Goal: Check status: Check status

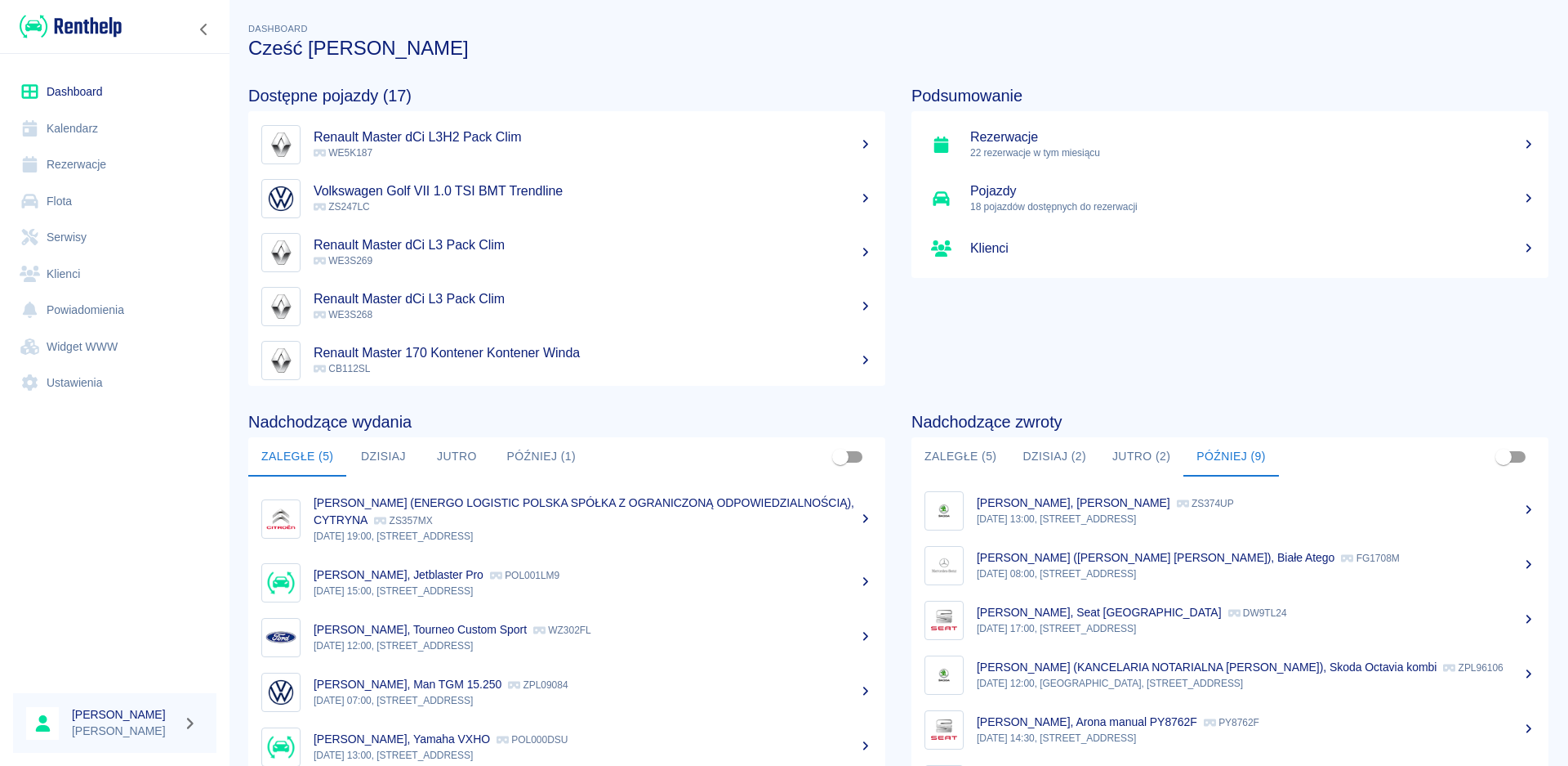
scroll to position [87, 0]
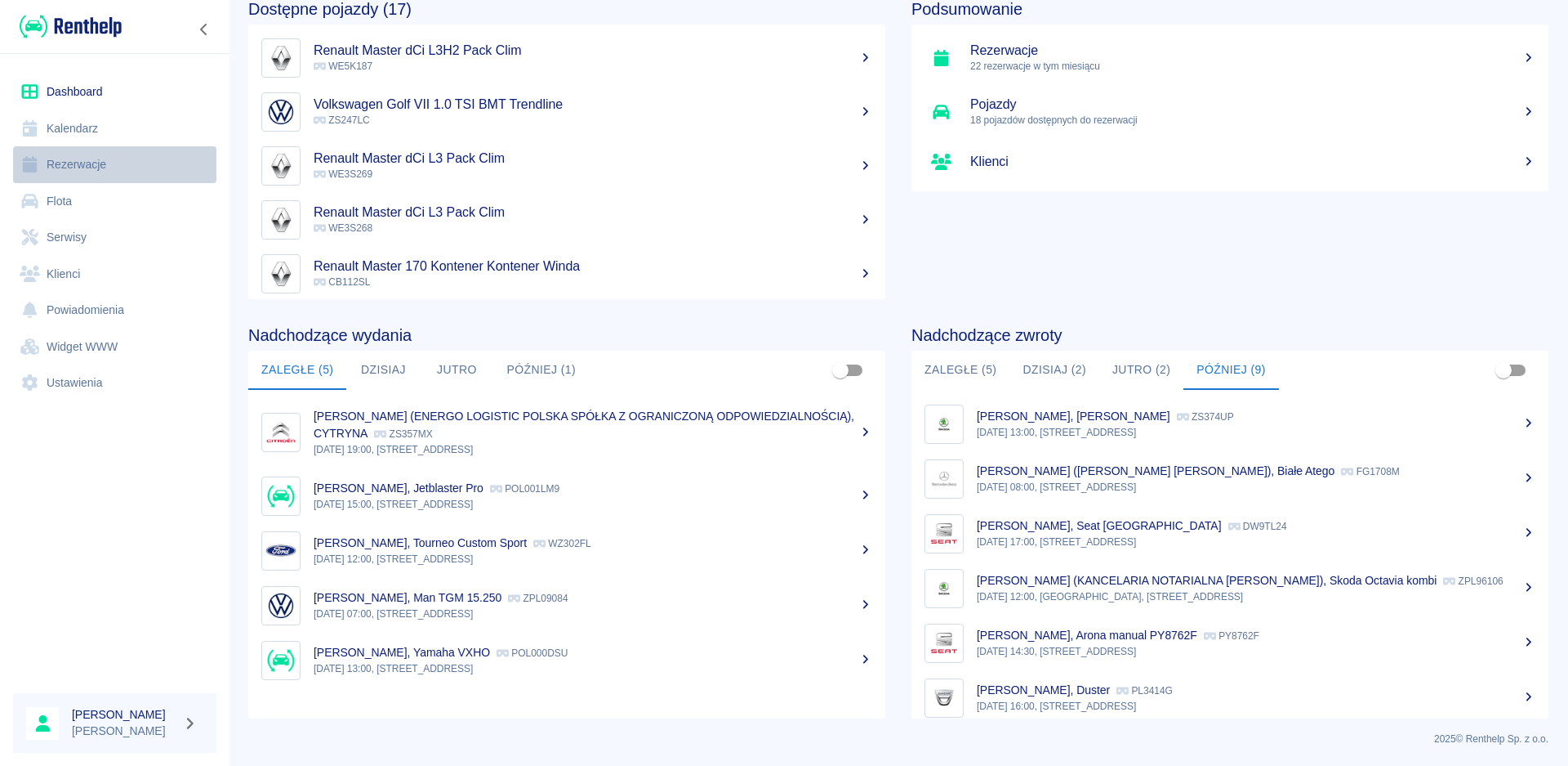
click at [69, 169] on link "Rezerwacje" at bounding box center [115, 164] width 204 height 37
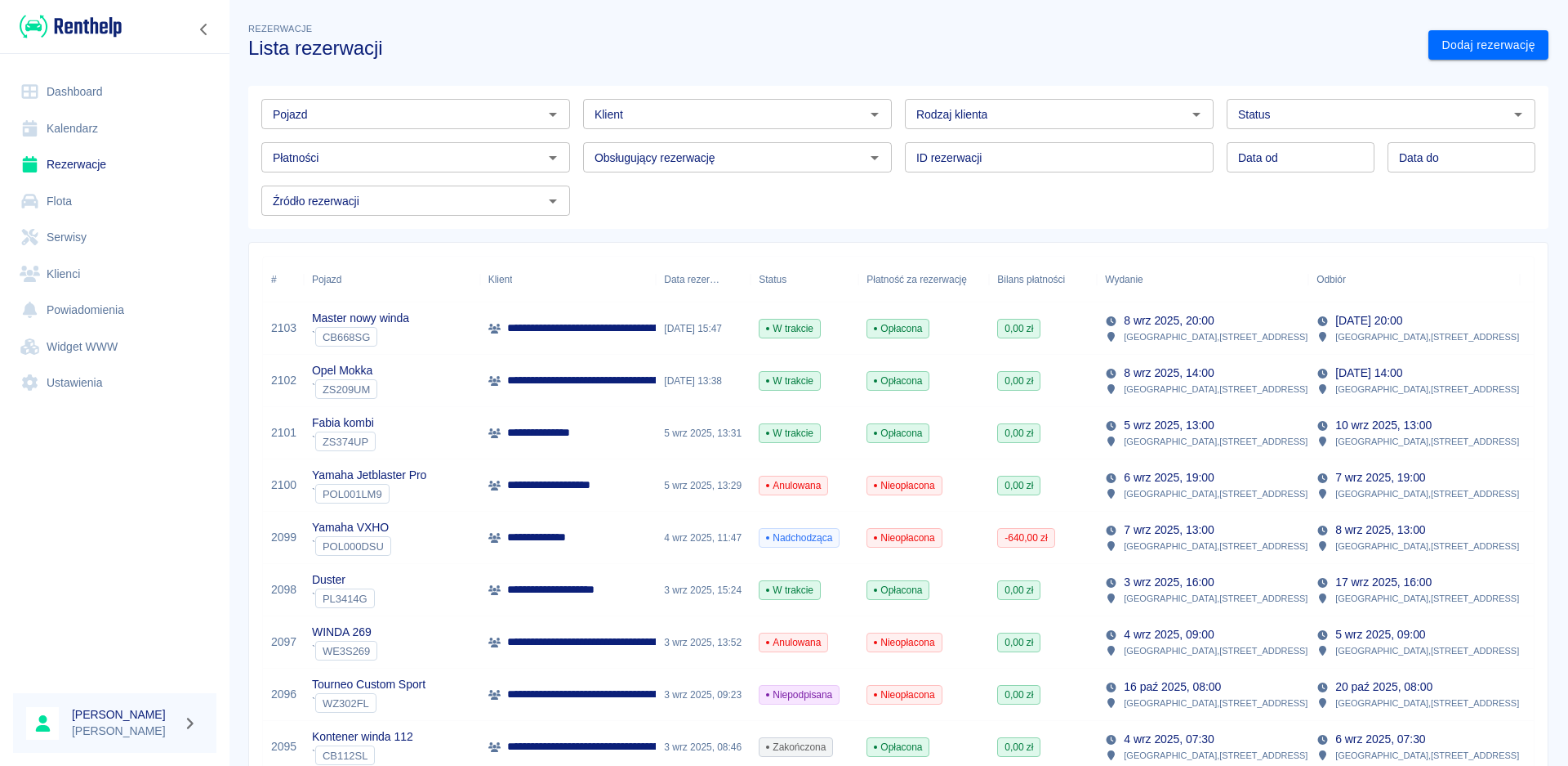
click at [75, 91] on link "Dashboard" at bounding box center [115, 91] width 204 height 37
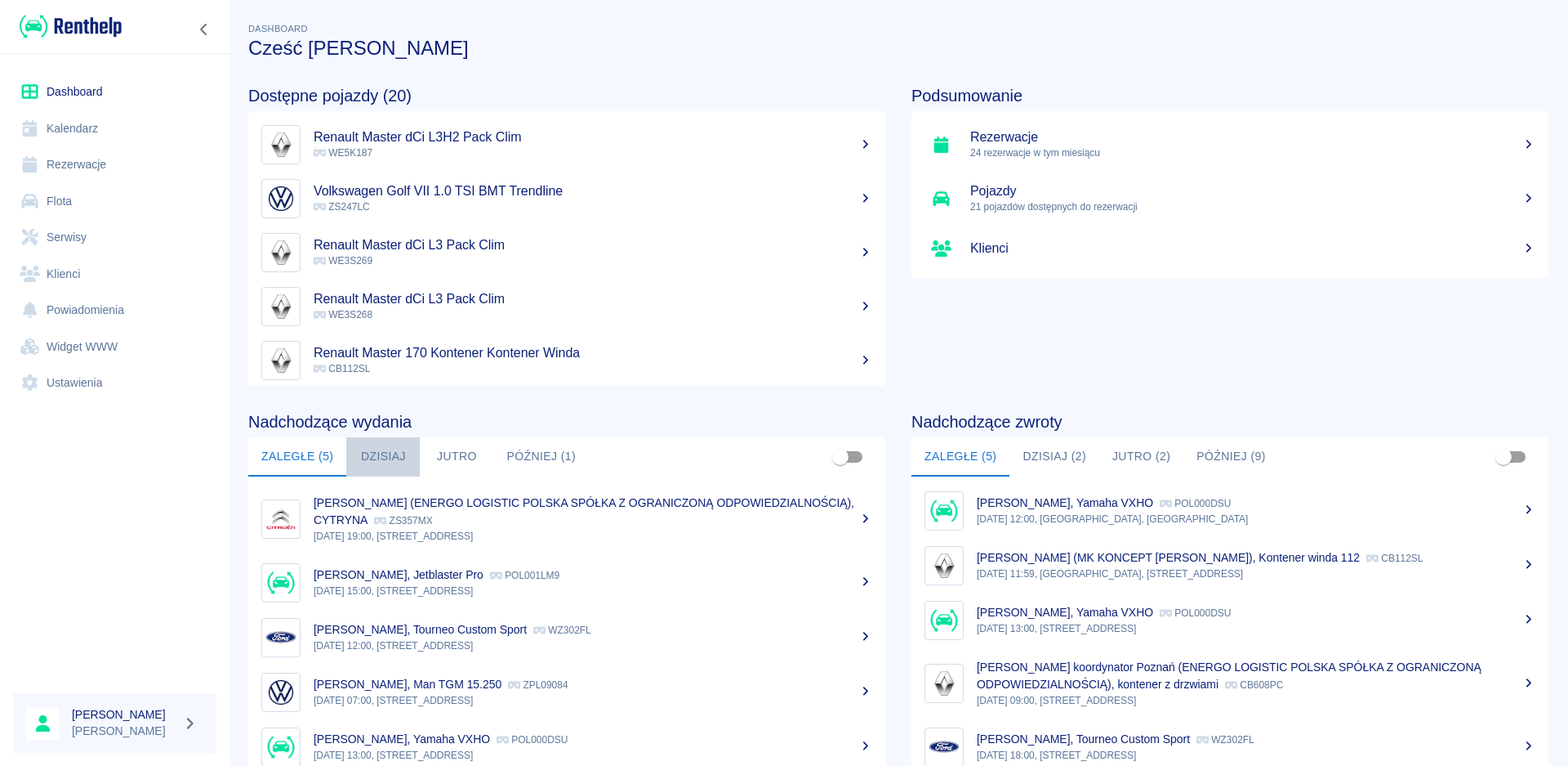
click at [386, 455] on button "Dzisiaj" at bounding box center [383, 457] width 74 height 39
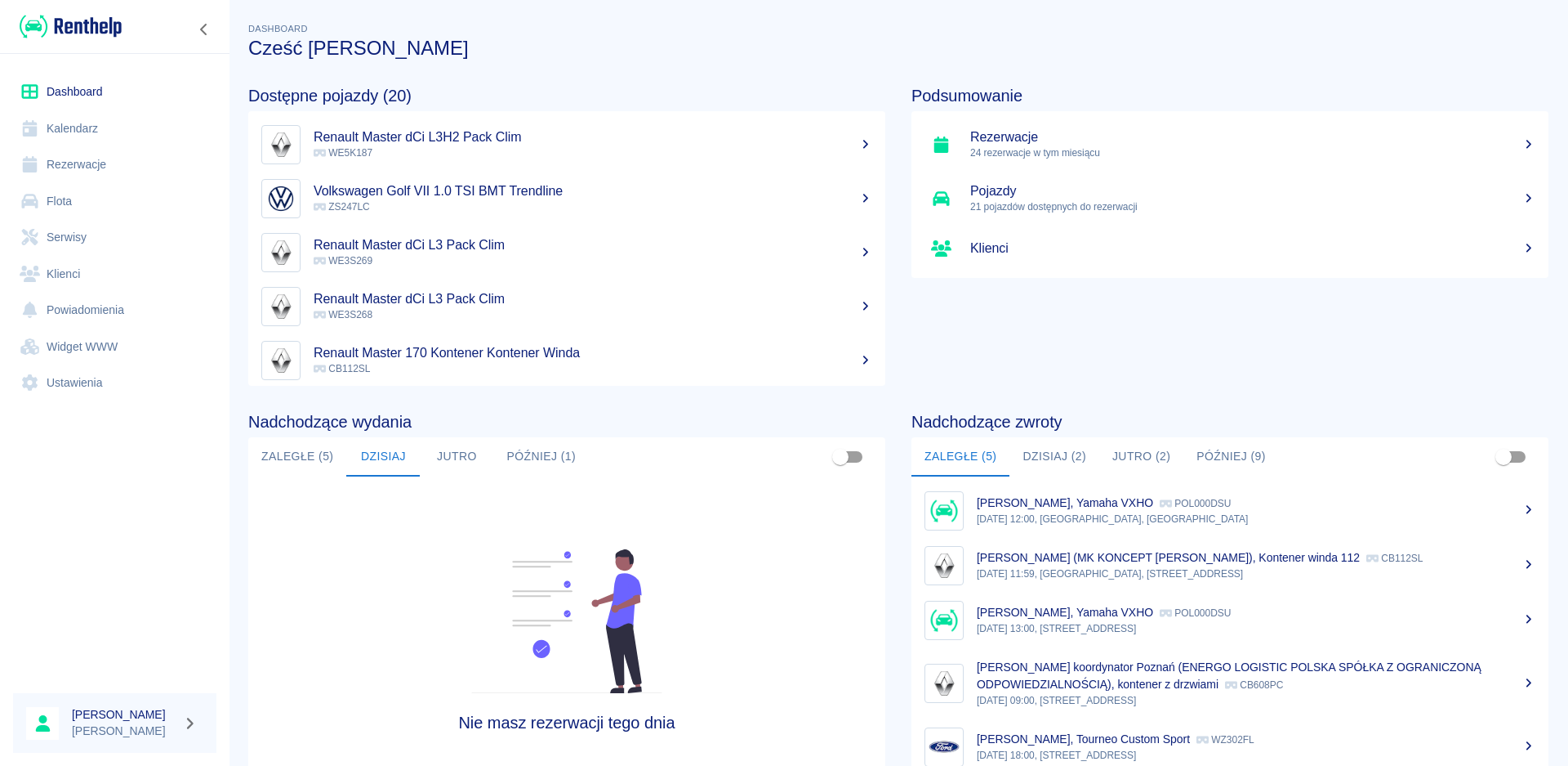
click at [445, 453] on button "Jutro" at bounding box center [456, 457] width 74 height 39
click at [512, 459] on button "Później (1)" at bounding box center [541, 457] width 96 height 39
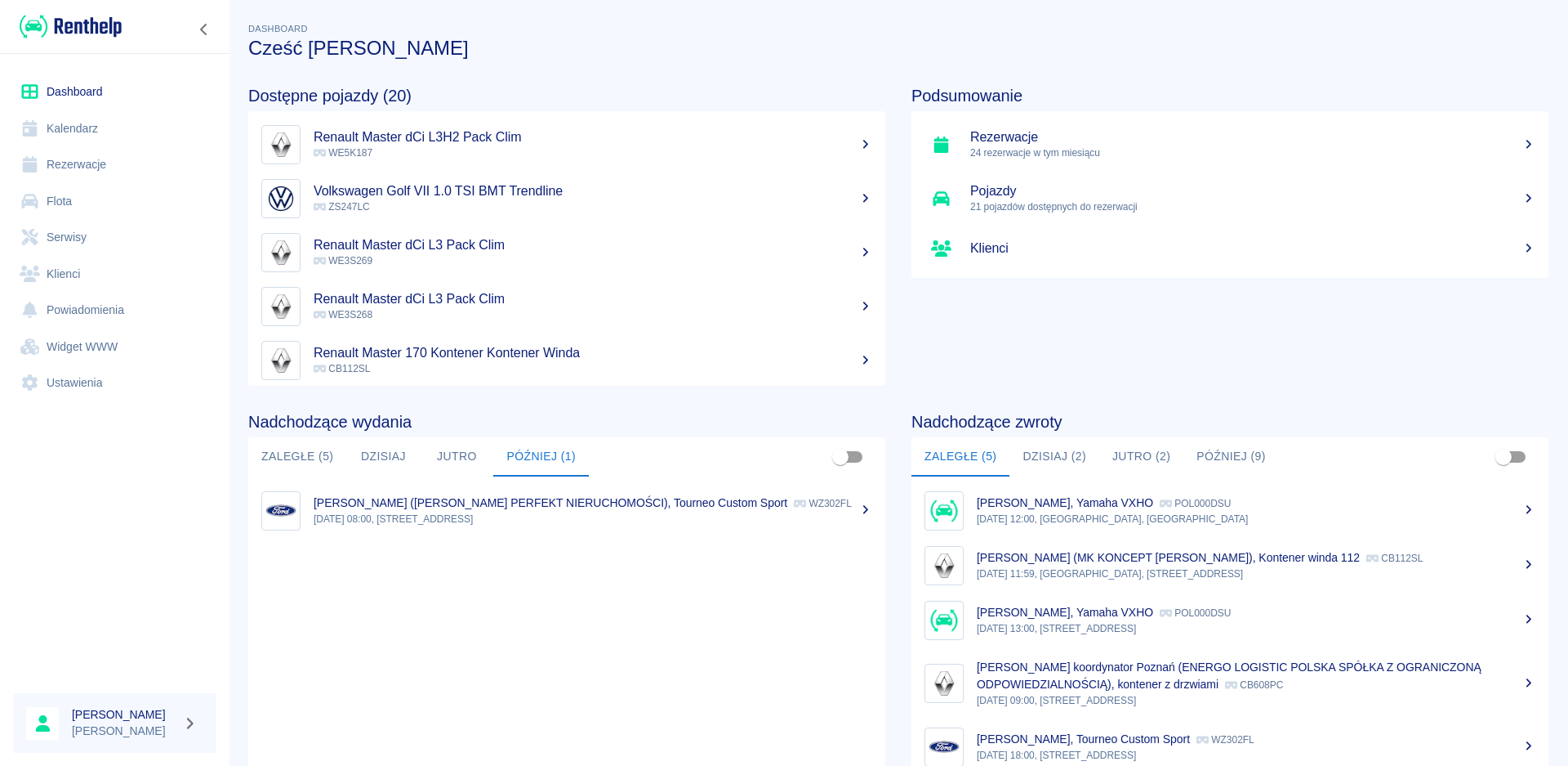
click at [1054, 452] on button "Dzisiaj (2)" at bounding box center [1054, 457] width 90 height 39
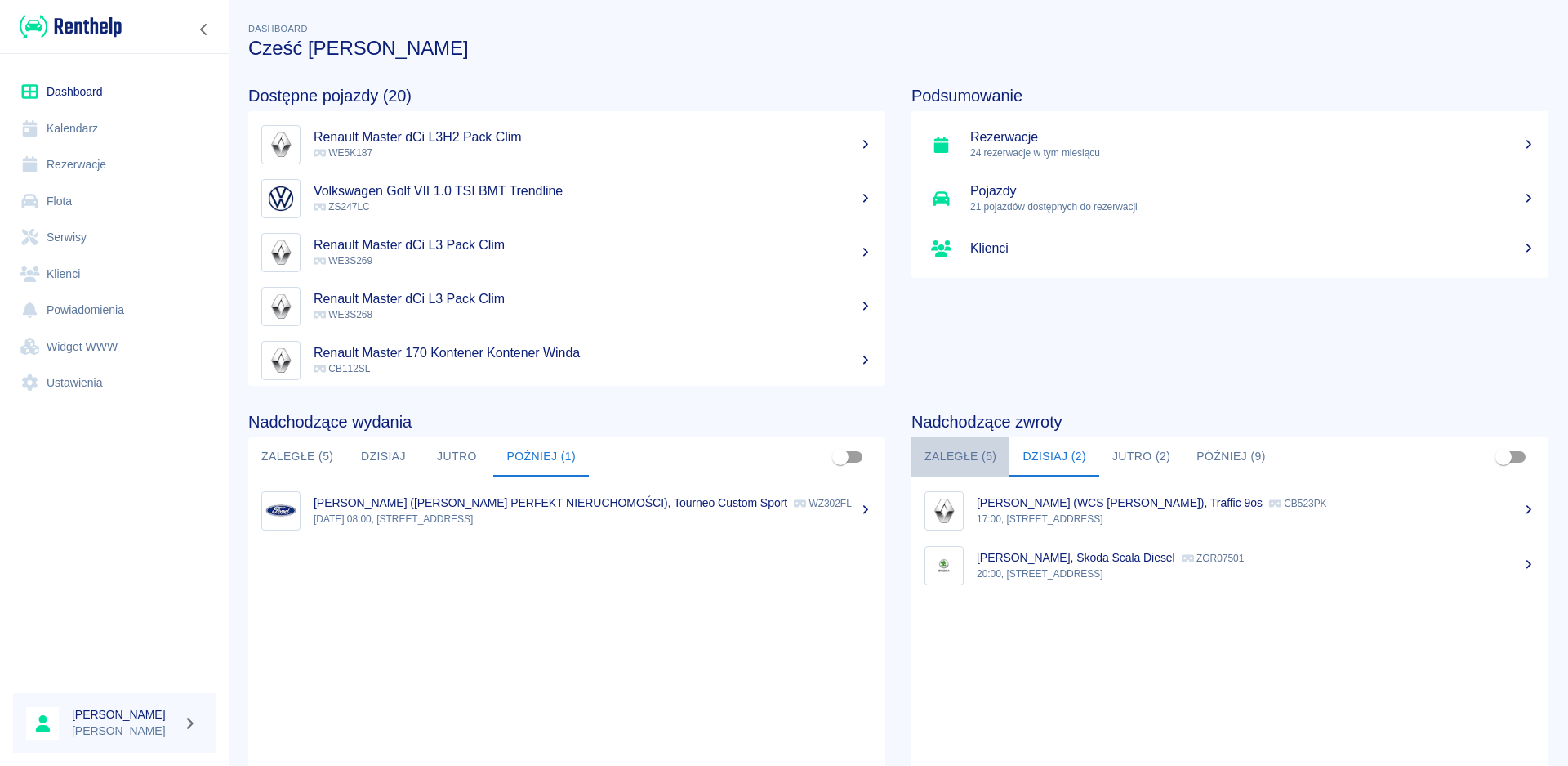
click at [936, 445] on button "Zaległe (5)" at bounding box center [960, 457] width 98 height 39
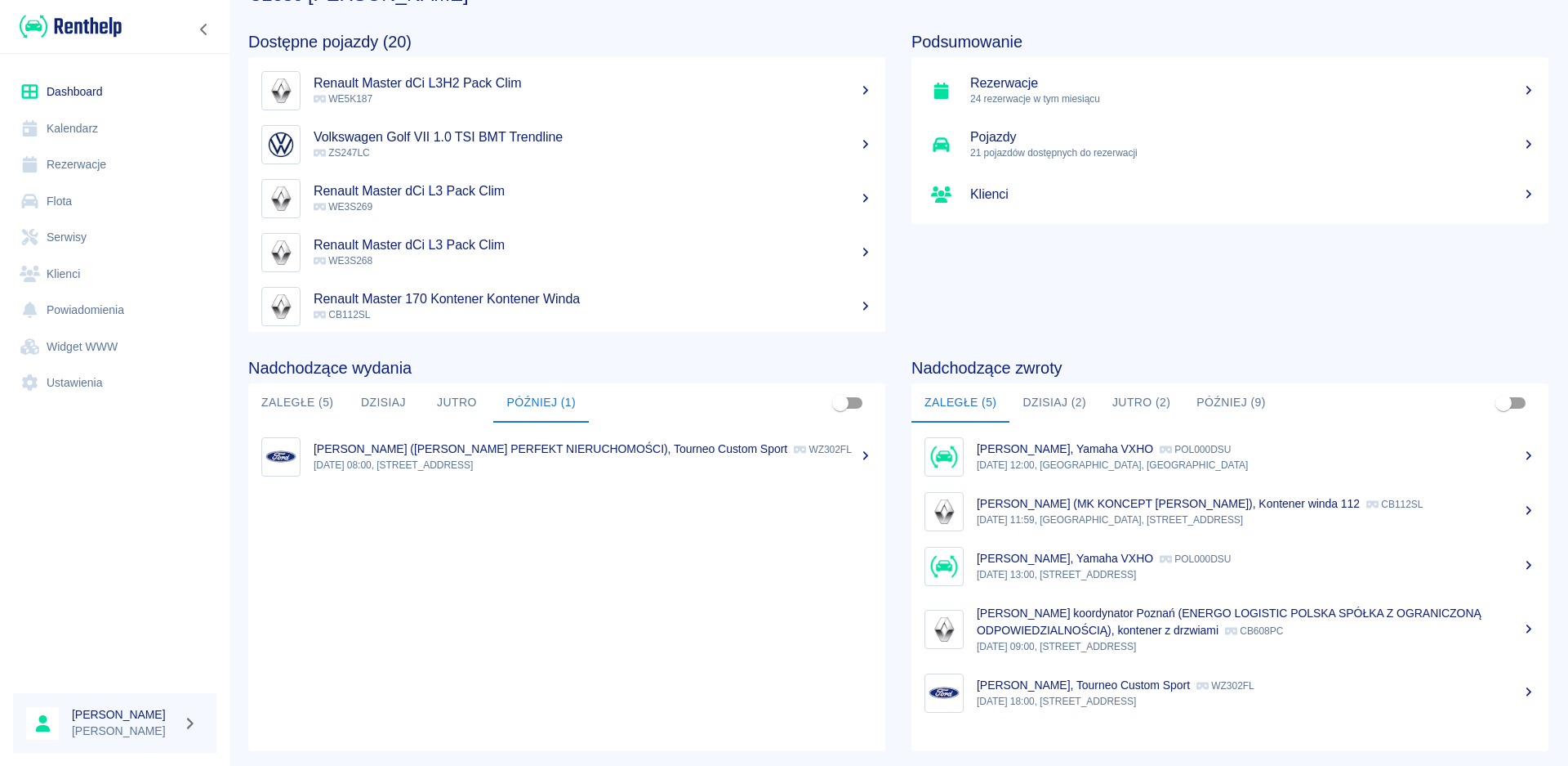
scroll to position [87, 0]
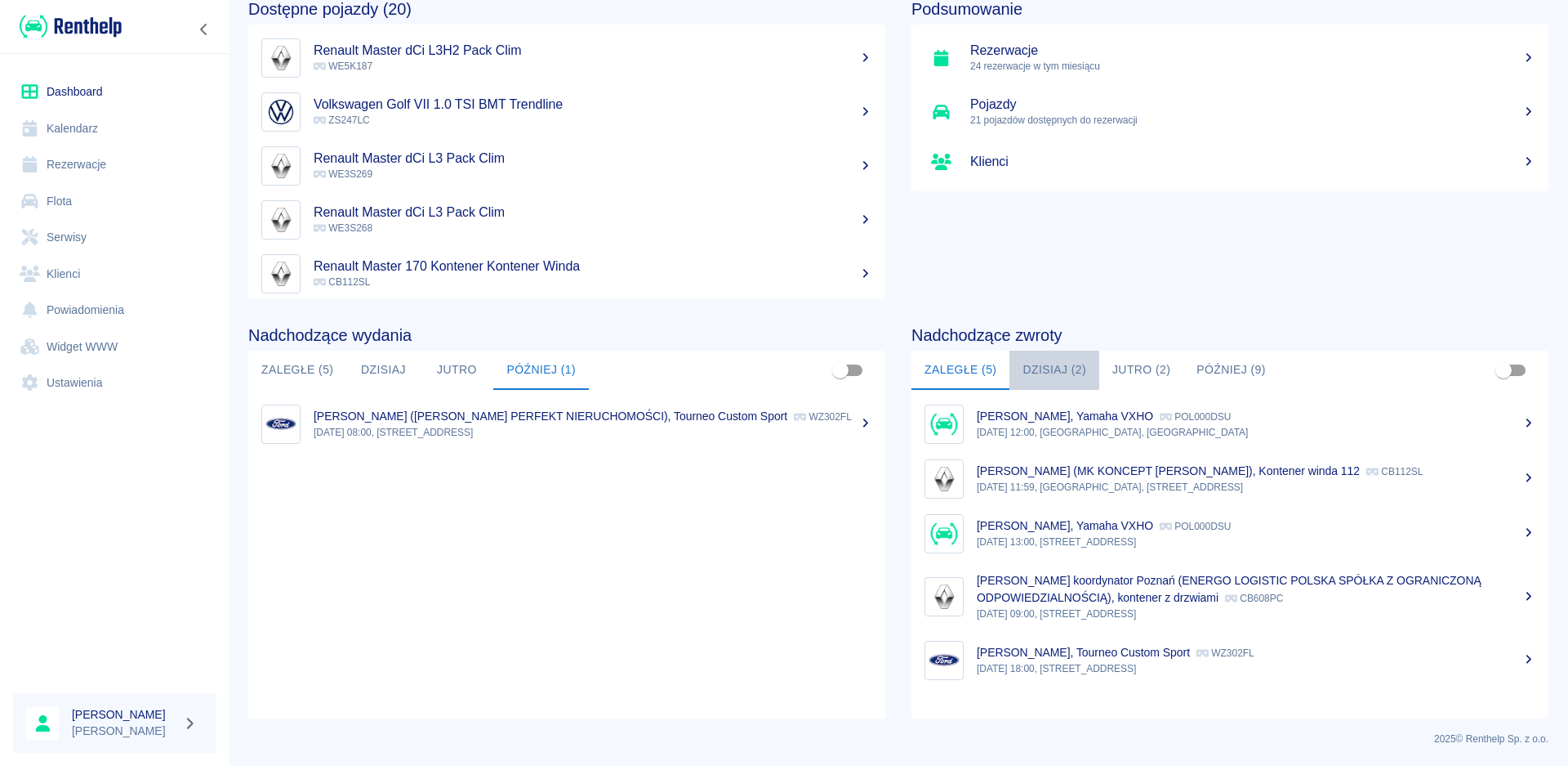
click at [1055, 373] on button "Dzisiaj (2)" at bounding box center [1054, 370] width 90 height 39
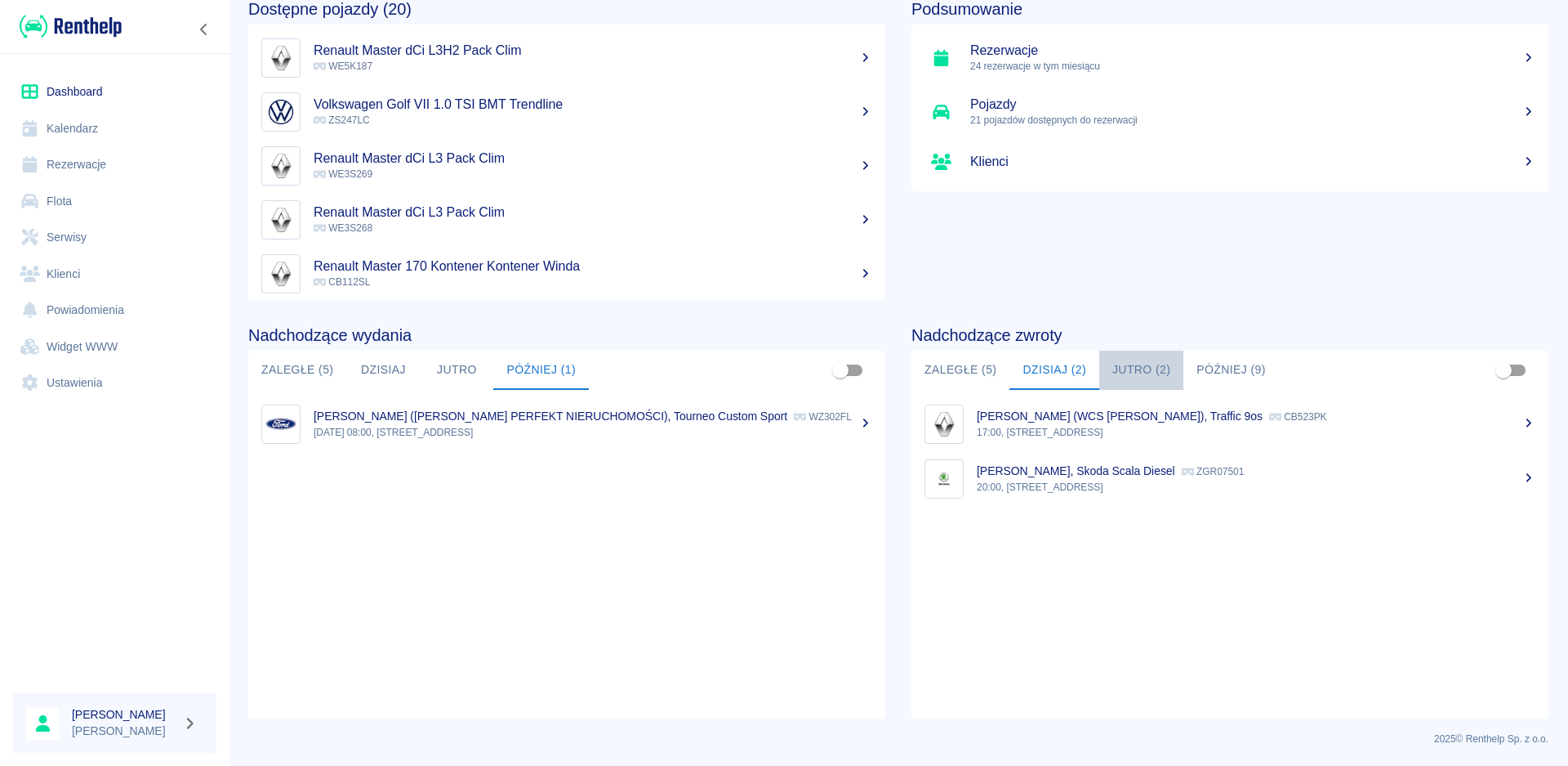
click at [1121, 364] on button "Jutro (2)" at bounding box center [1141, 370] width 84 height 39
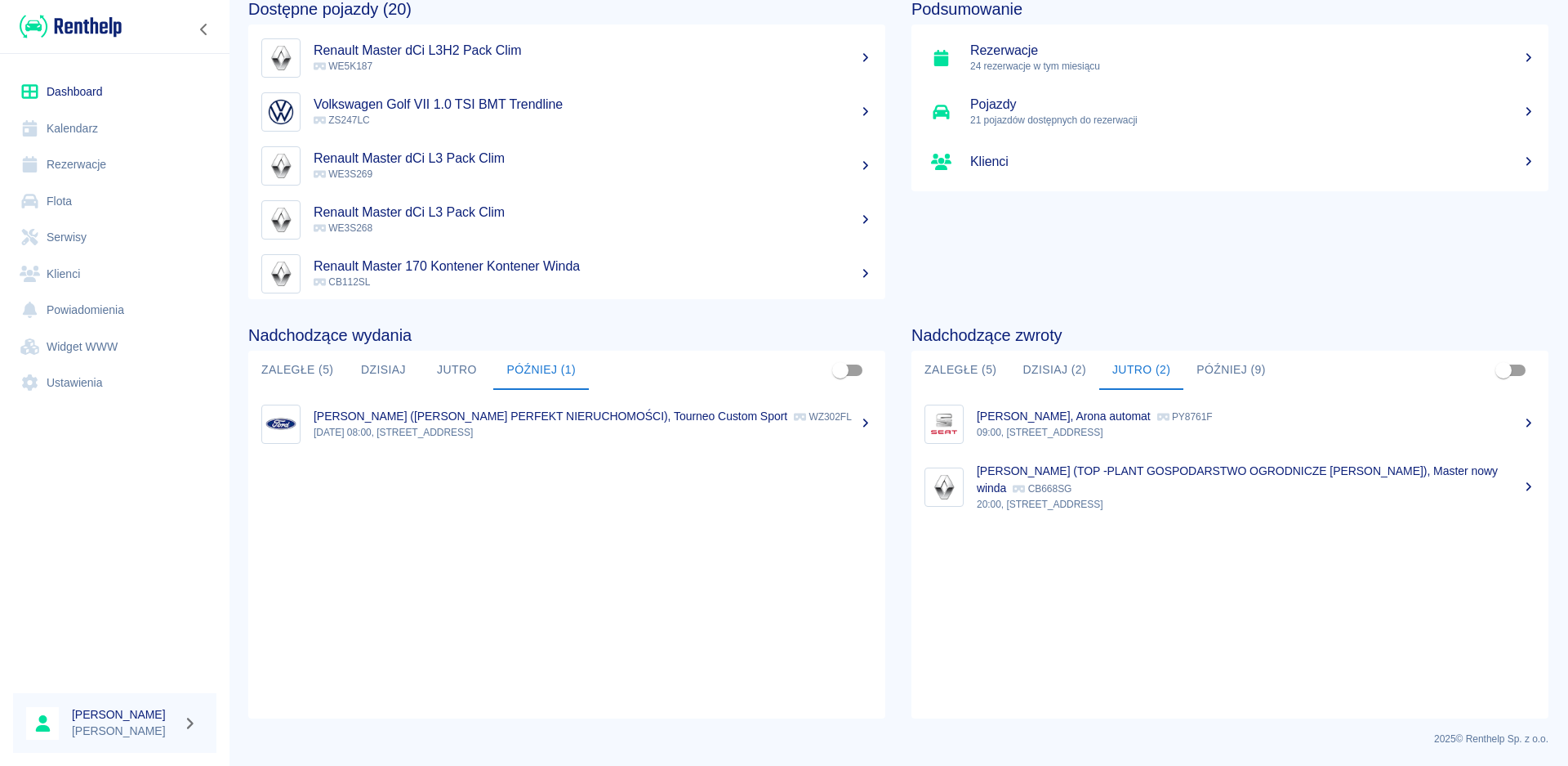
click at [1045, 376] on button "Dzisiaj (2)" at bounding box center [1054, 370] width 90 height 39
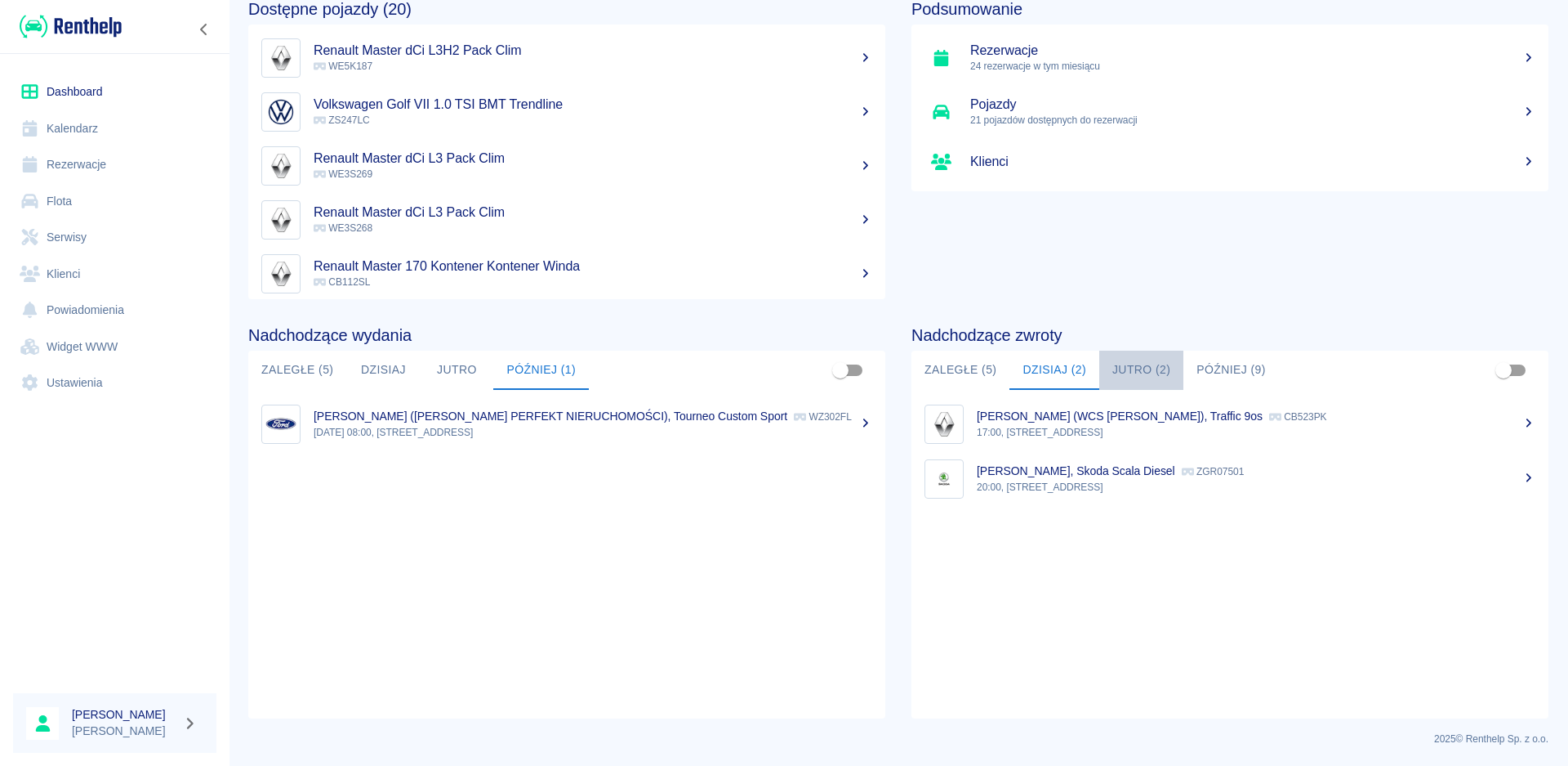
click at [1143, 373] on button "Jutro (2)" at bounding box center [1141, 370] width 84 height 39
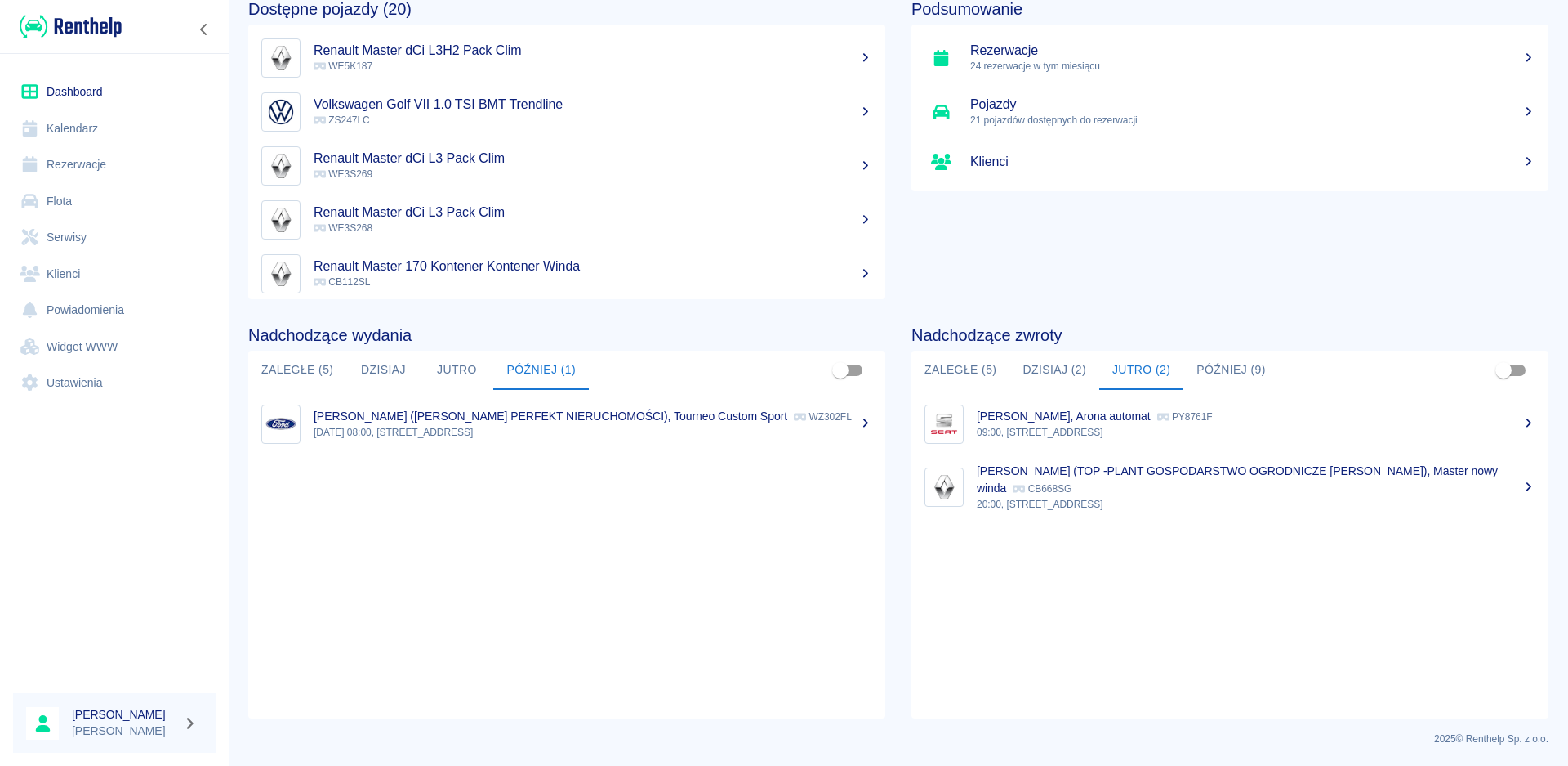
click at [1080, 481] on div "[PERSON_NAME] (TOP -PLANT GOSPODARSTWO OGRODNICZE [PERSON_NAME]), Master nowy w…" at bounding box center [1256, 480] width 559 height 34
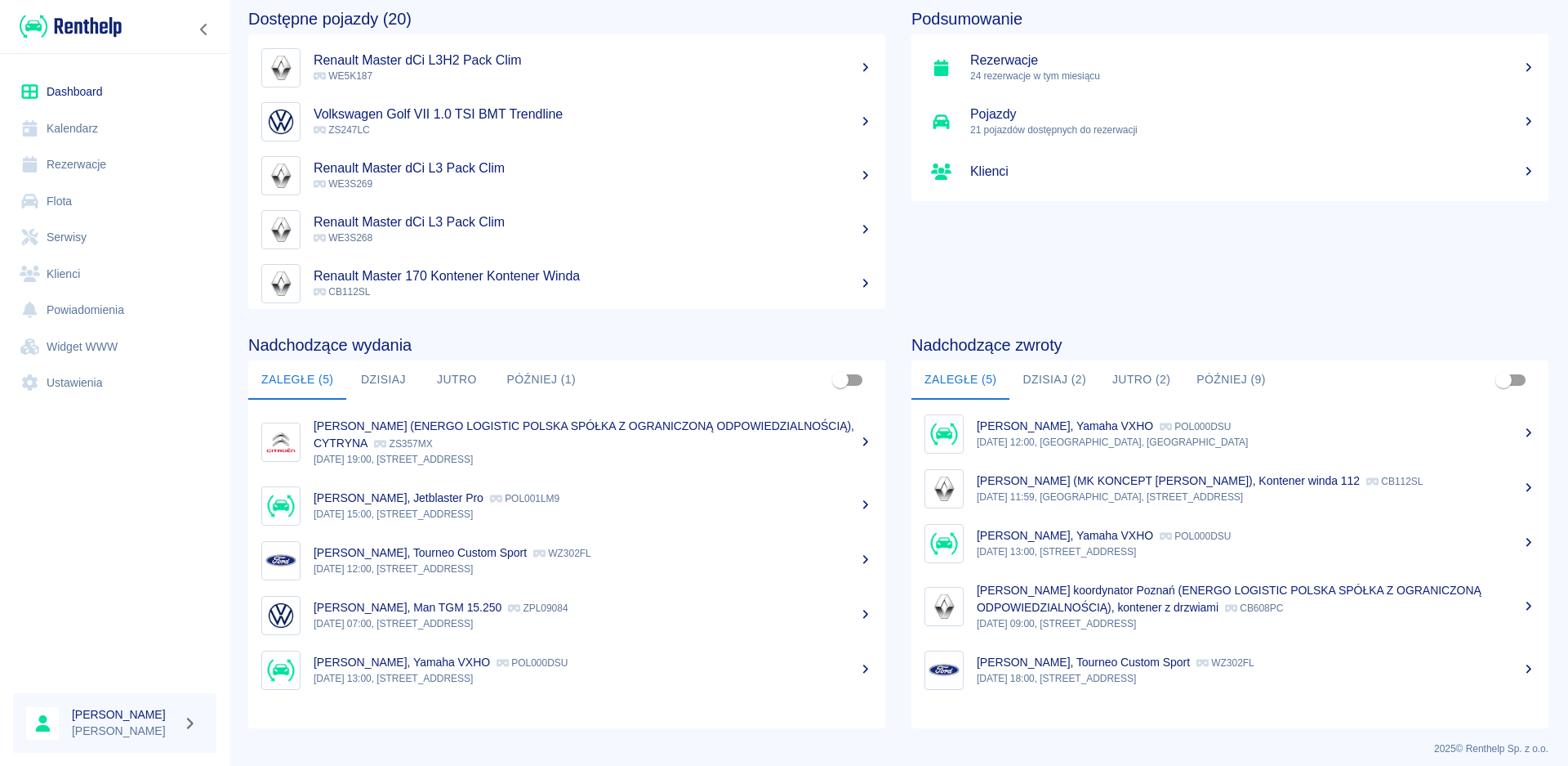
scroll to position [87, 0]
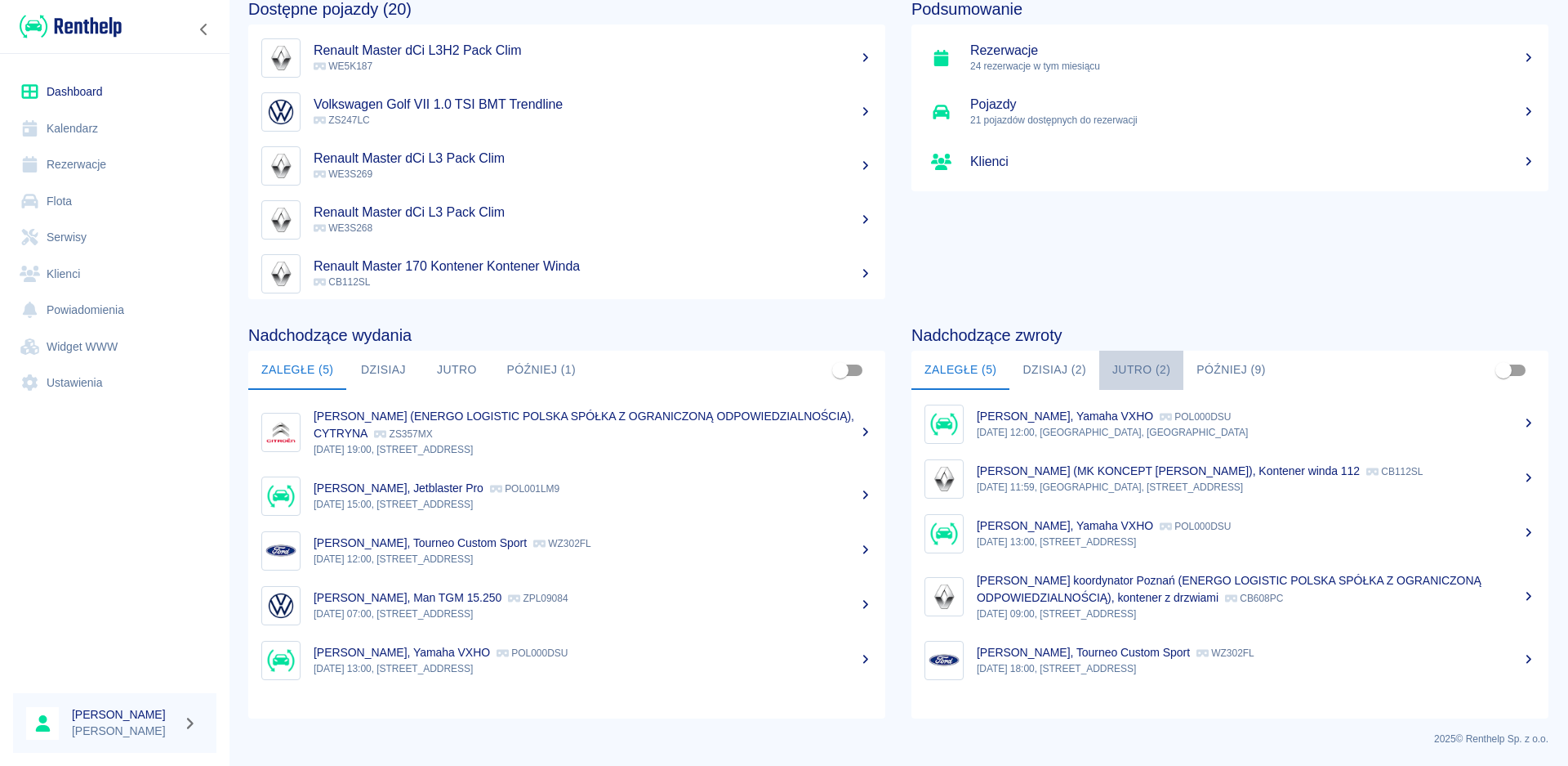
click at [1145, 372] on button "Jutro (2)" at bounding box center [1141, 370] width 84 height 39
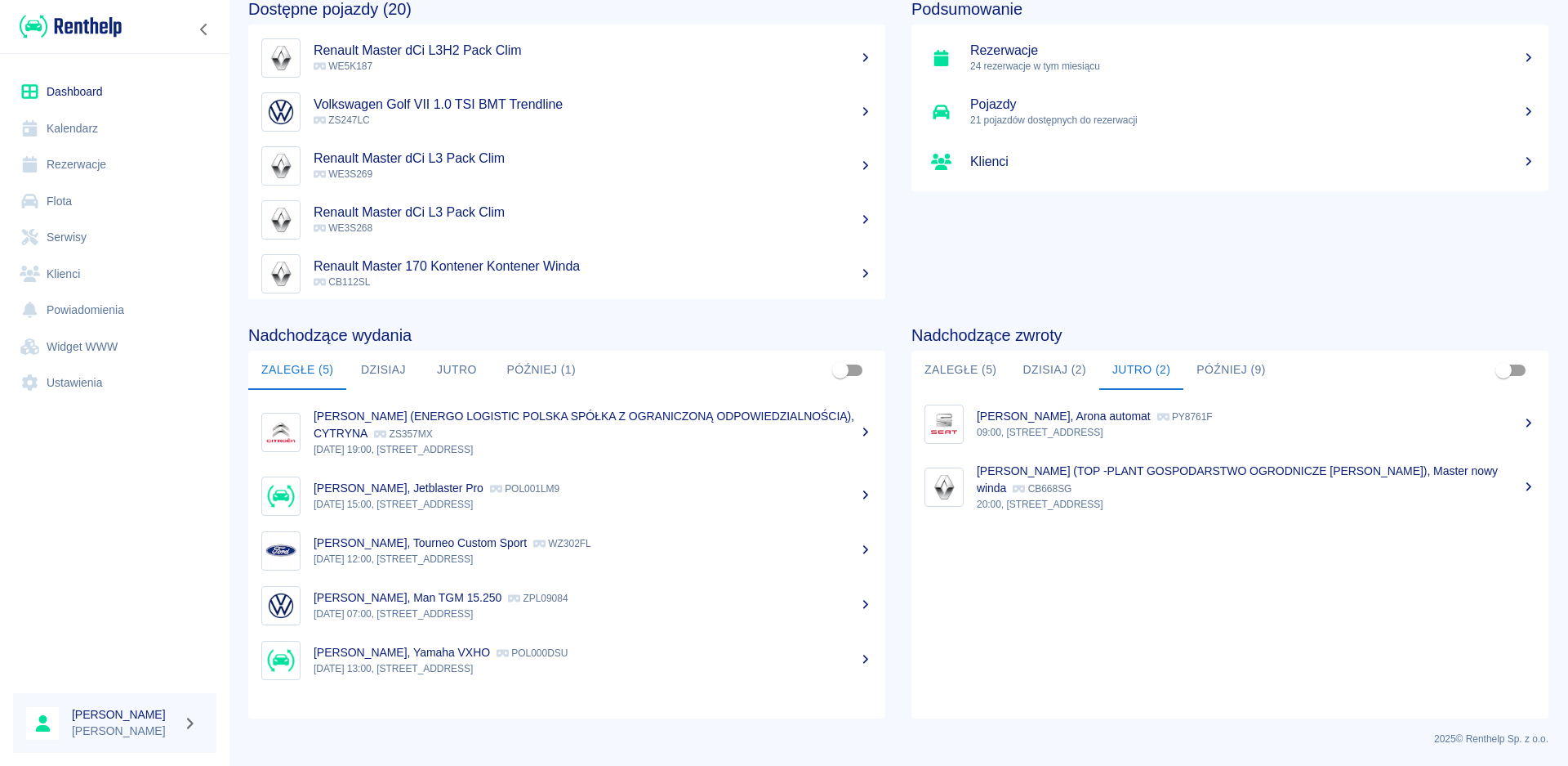
click at [1198, 366] on button "Później (9)" at bounding box center [1231, 370] width 96 height 39
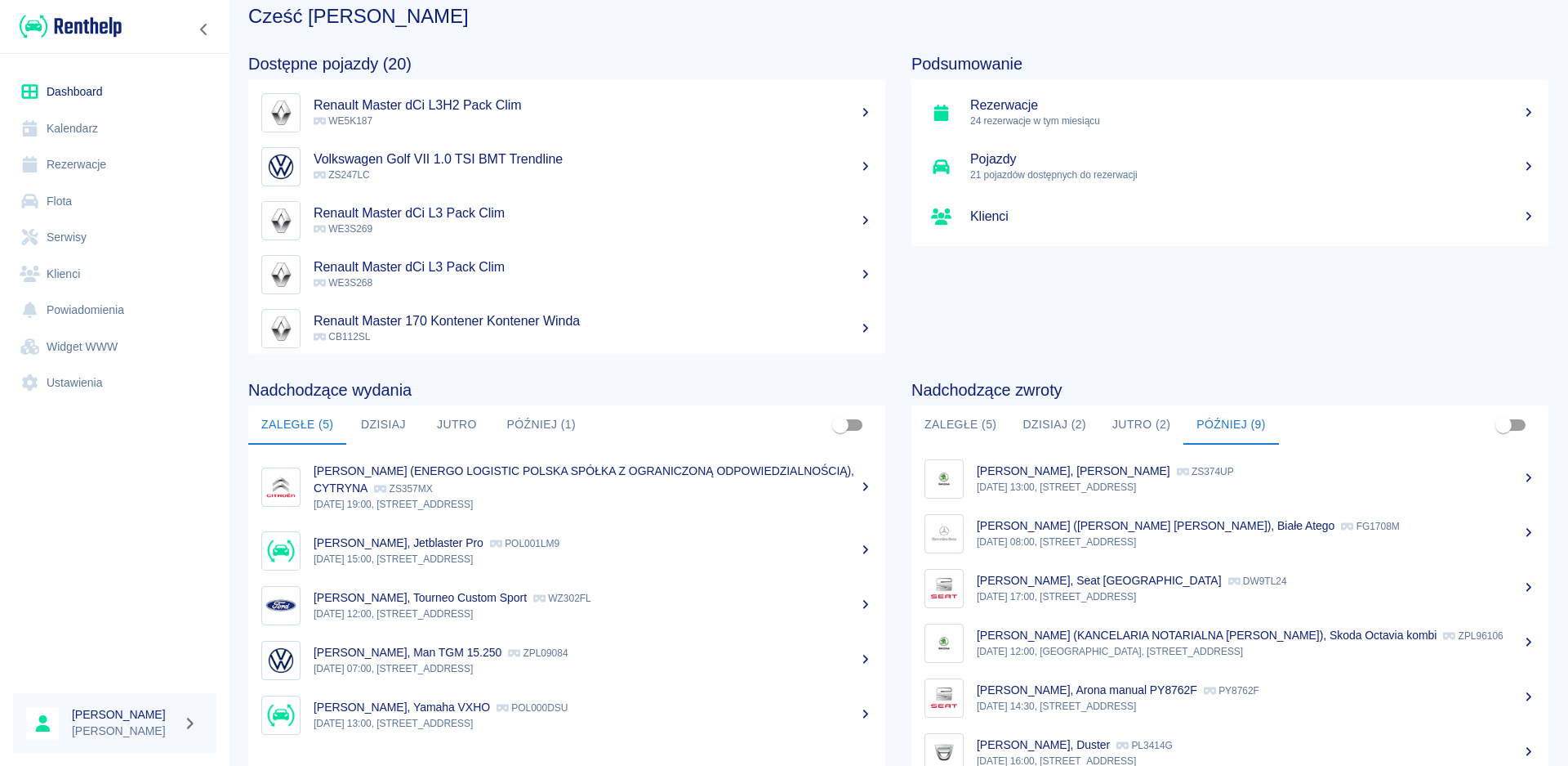
scroll to position [0, 0]
